Goal: Information Seeking & Learning: Learn about a topic

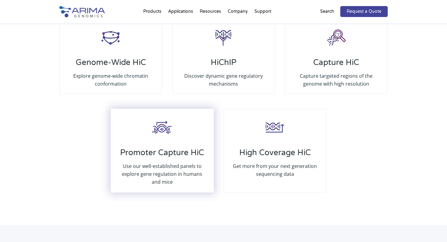
scroll to position [1191, 0]
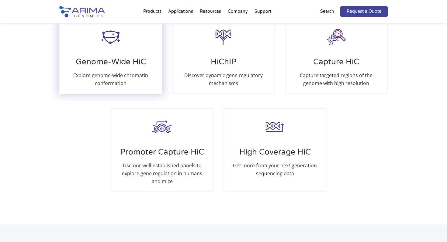
click at [133, 62] on h3 "Genome-Wide HiC" at bounding box center [110, 64] width 89 height 14
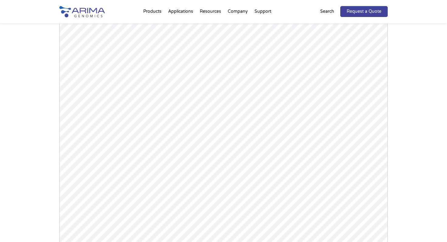
scroll to position [869, 0]
